Goal: Task Accomplishment & Management: Use online tool/utility

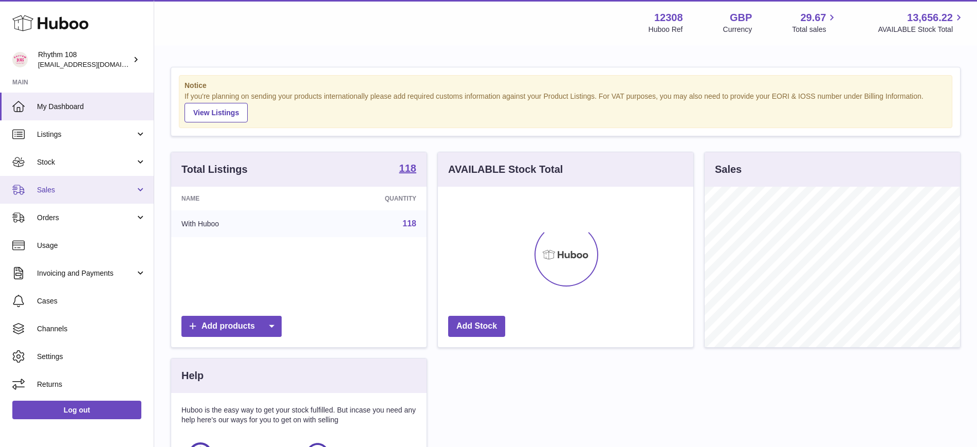
scroll to position [160, 255]
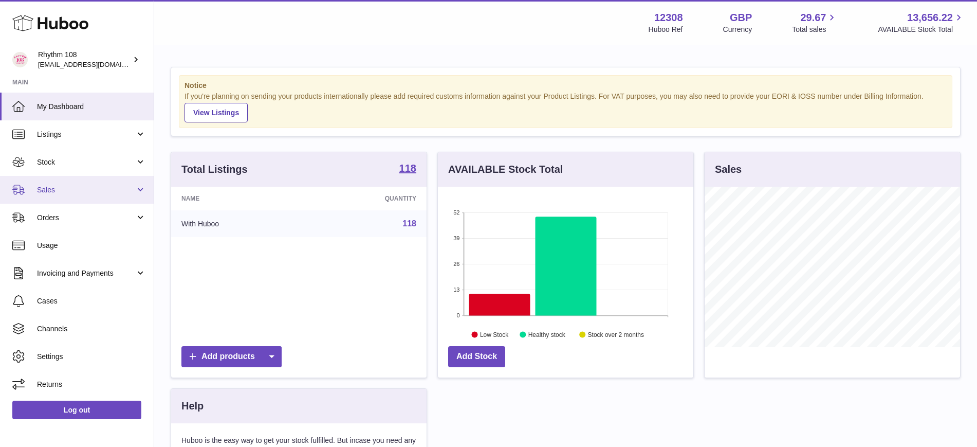
click at [60, 190] on span "Sales" at bounding box center [86, 190] width 98 height 10
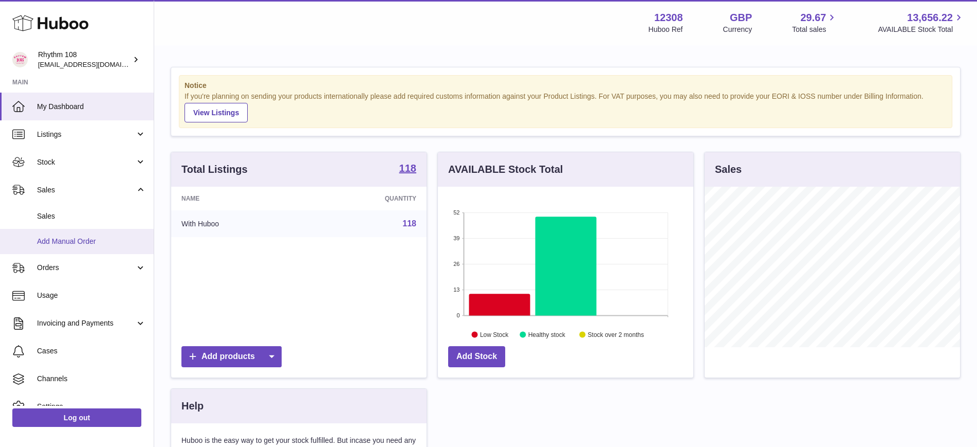
click at [75, 240] on span "Add Manual Order" at bounding box center [91, 241] width 109 height 10
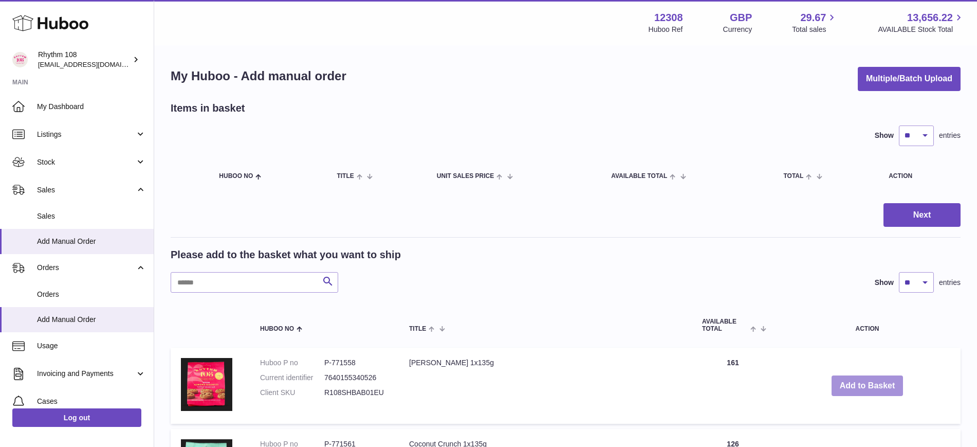
click at [858, 388] on button "Add to Basket" at bounding box center [868, 385] width 72 height 21
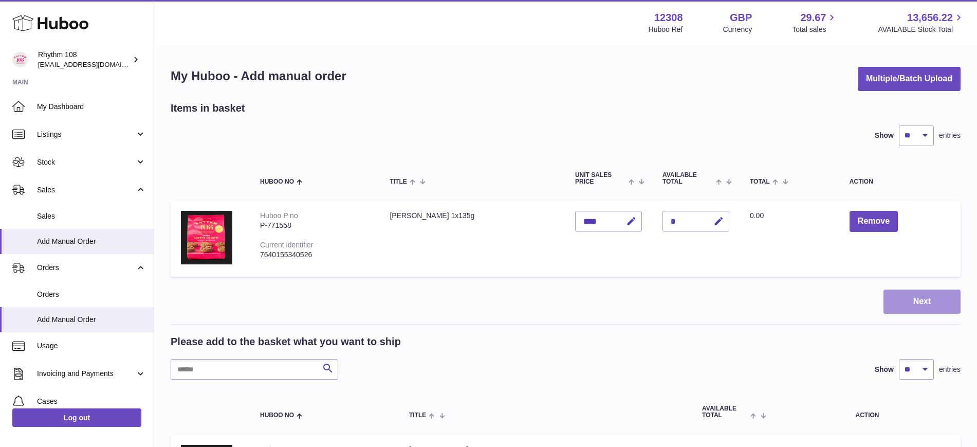
click at [908, 296] on button "Next" at bounding box center [922, 301] width 77 height 24
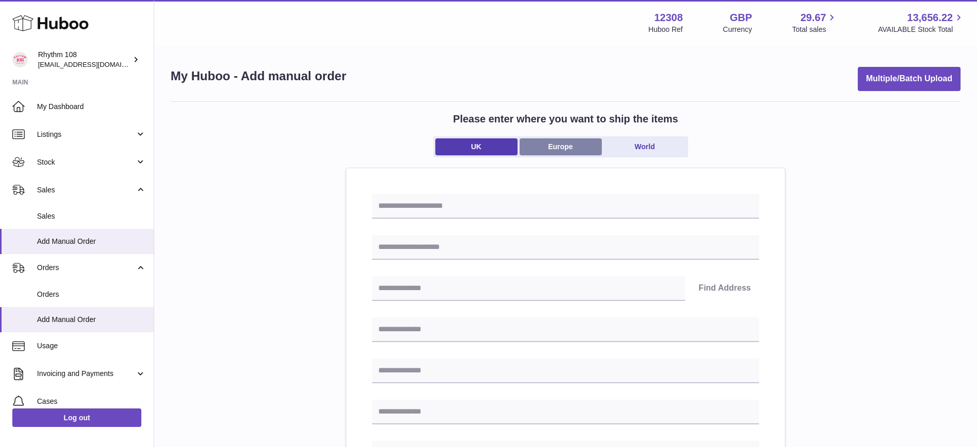
click at [532, 148] on link "Europe" at bounding box center [561, 146] width 82 height 17
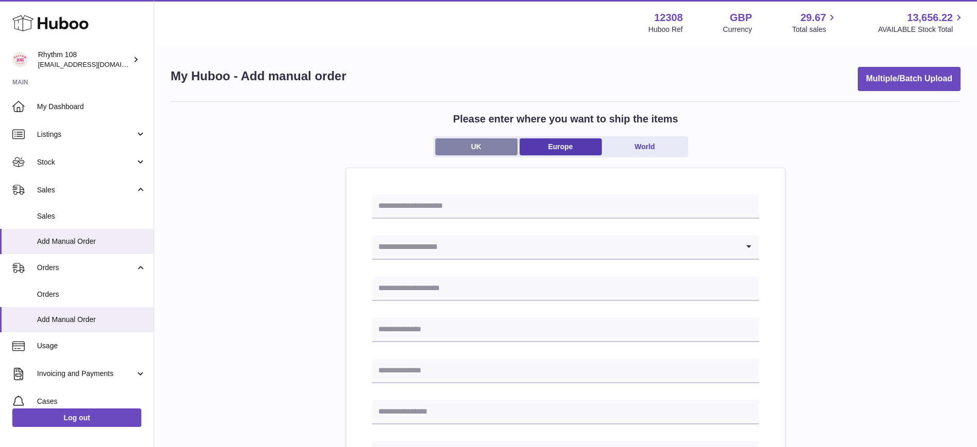
click at [492, 149] on link "UK" at bounding box center [476, 146] width 82 height 17
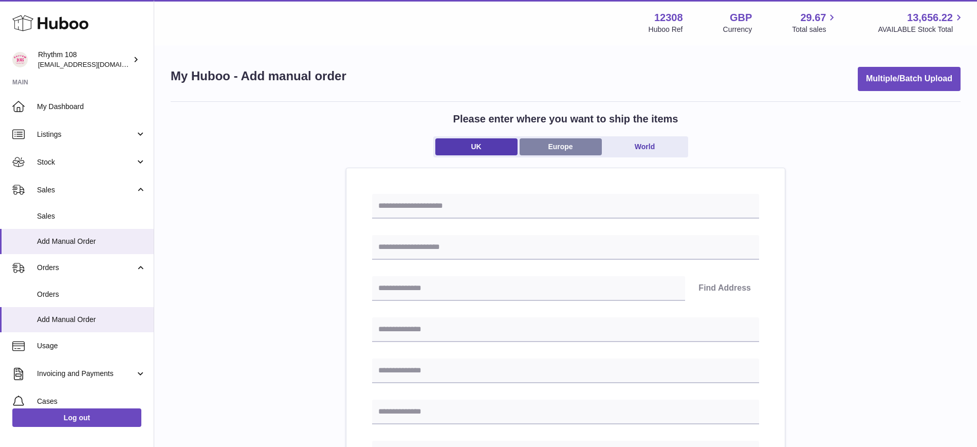
click at [541, 146] on link "Europe" at bounding box center [561, 146] width 82 height 17
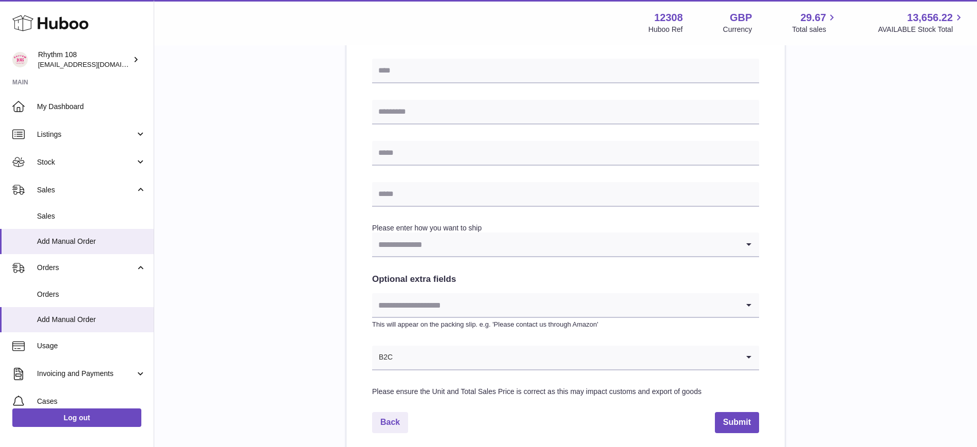
scroll to position [450, 0]
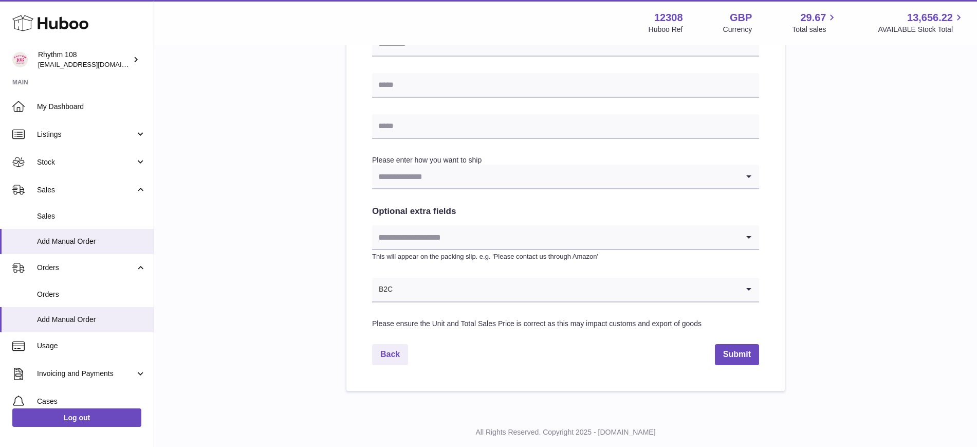
click at [528, 181] on input "Search for option" at bounding box center [555, 176] width 367 height 24
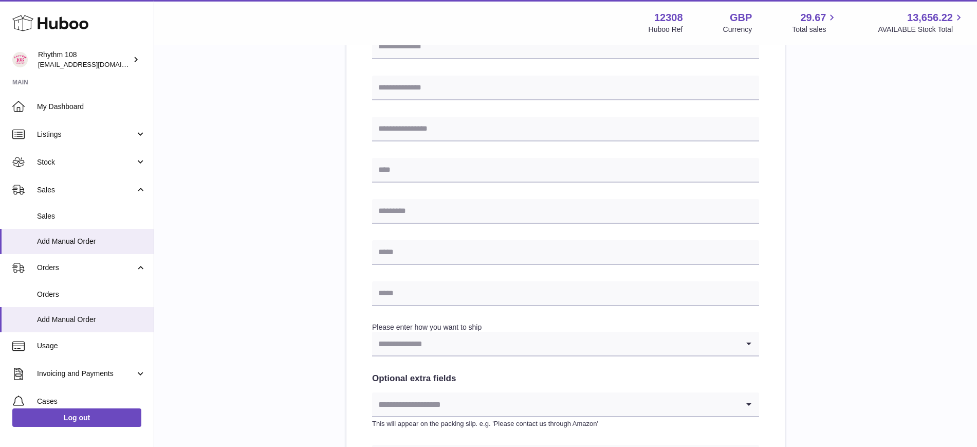
scroll to position [386, 0]
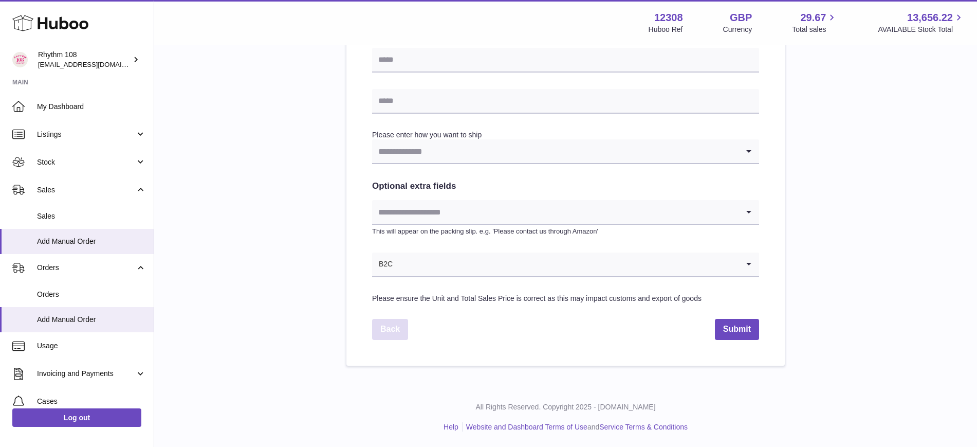
drag, startPoint x: 389, startPoint y: 329, endPoint x: 473, endPoint y: 331, distance: 84.8
click at [389, 329] on link "Back" at bounding box center [390, 329] width 36 height 21
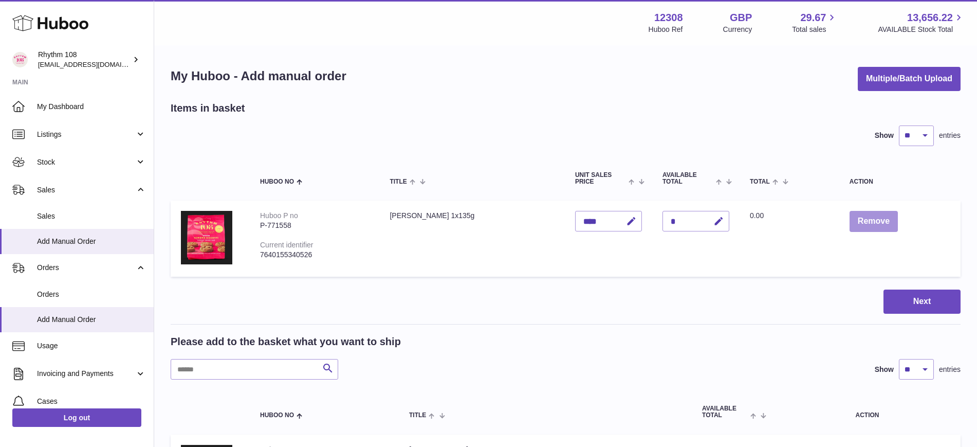
click at [870, 225] on button "Remove" at bounding box center [874, 221] width 48 height 21
